Goal: Check status: Check status

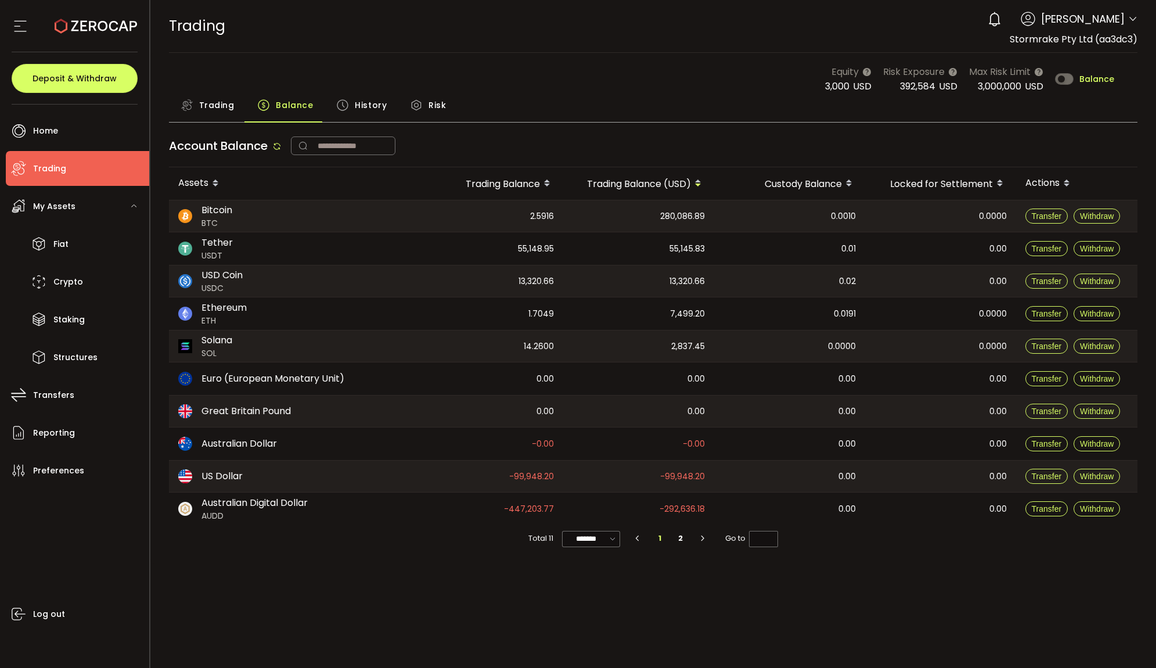
click at [706, 110] on div "Trading Balance History Risk" at bounding box center [653, 107] width 969 height 29
